Goal: Find specific page/section: Find specific page/section

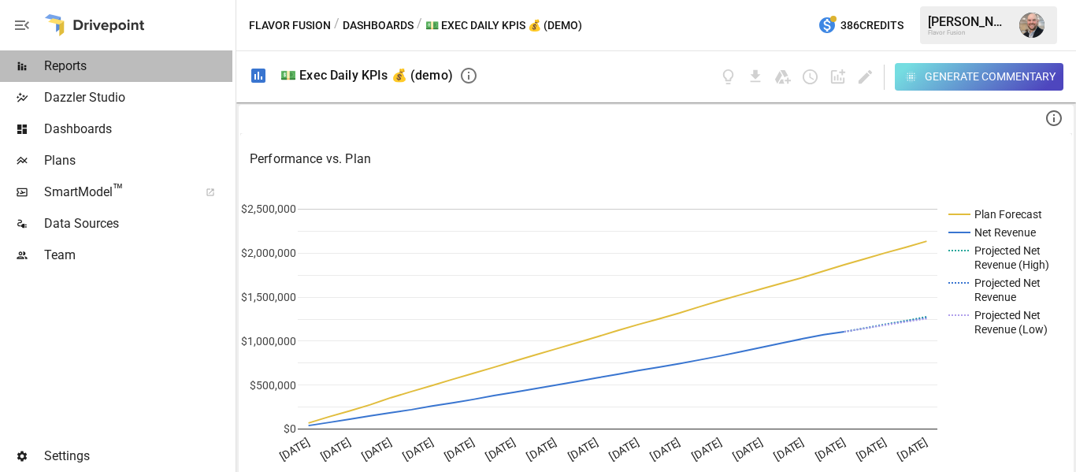
click at [92, 66] on span "Reports" at bounding box center [138, 66] width 188 height 19
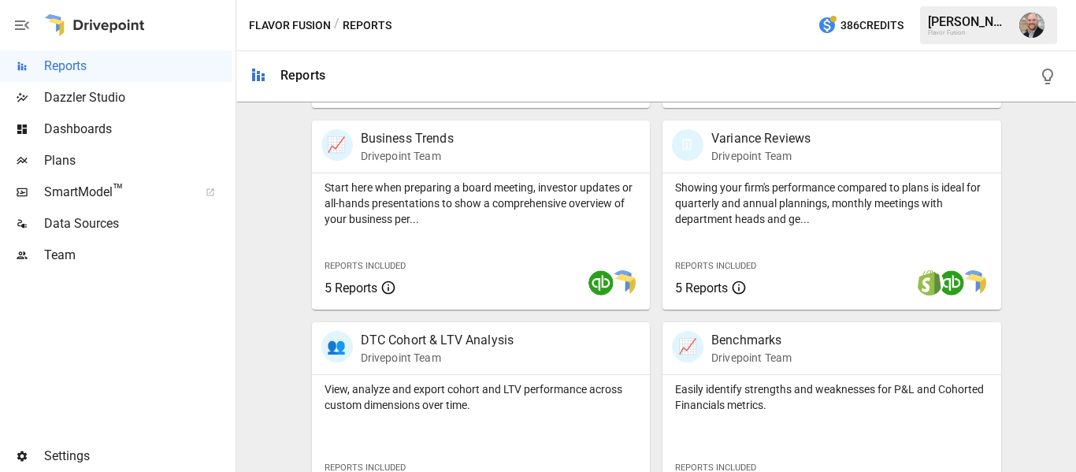
scroll to position [503, 0]
click at [759, 148] on p "Drivepoint Team" at bounding box center [760, 155] width 99 height 16
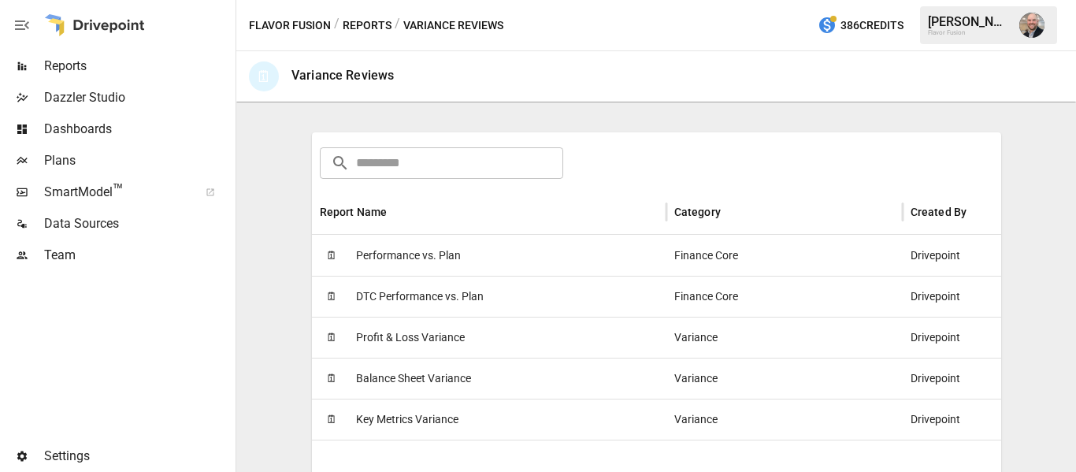
scroll to position [230, 0]
click at [412, 260] on span "Performance vs. Plan" at bounding box center [408, 253] width 105 height 40
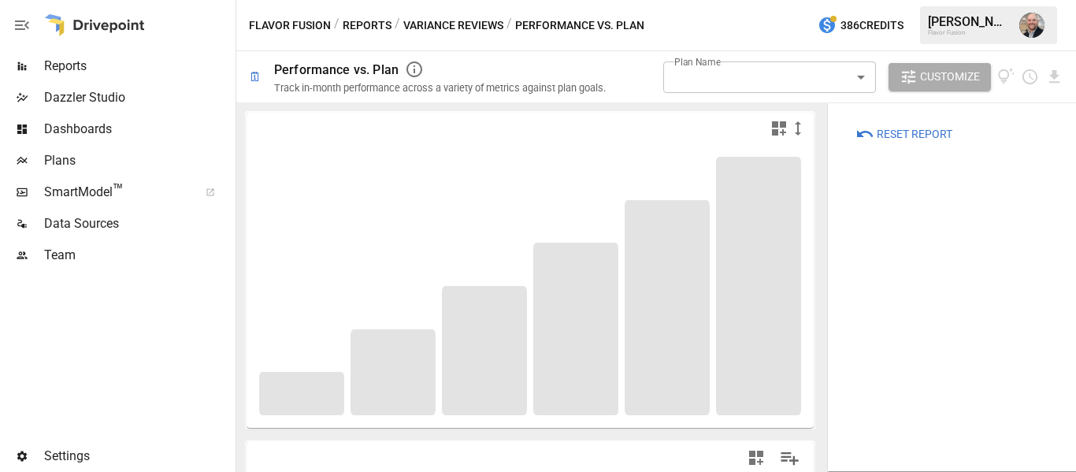
type input "**********"
